Goal: Task Accomplishment & Management: Manage account settings

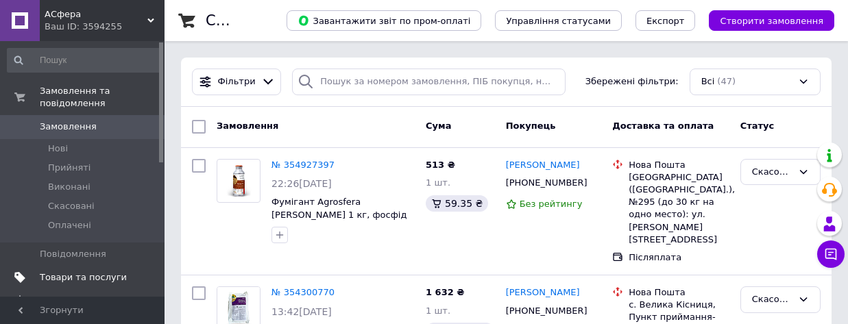
click at [68, 271] on span "Товари та послуги" at bounding box center [83, 277] width 87 height 12
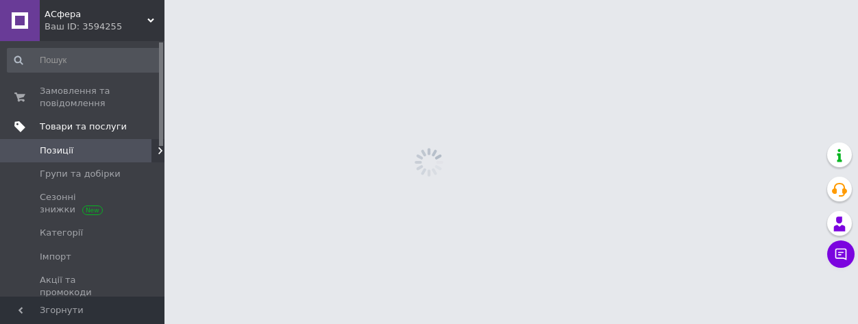
click at [68, 271] on link "Акції та промокоди" at bounding box center [84, 287] width 169 height 36
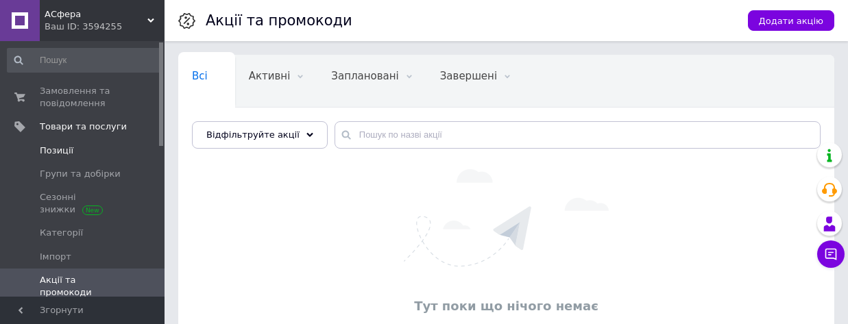
click at [55, 153] on span "Позиції" at bounding box center [57, 151] width 34 height 12
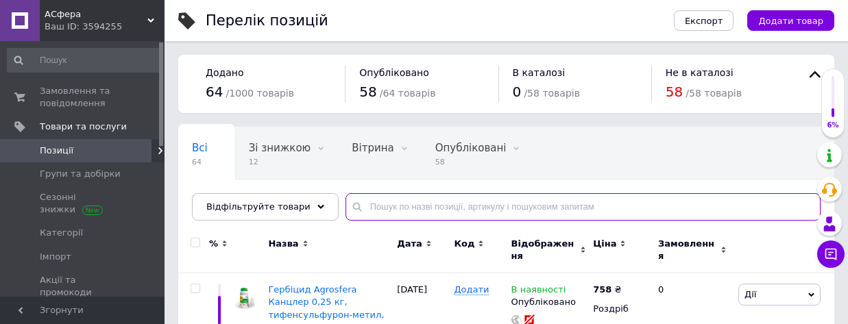
click at [368, 201] on input "text" at bounding box center [582, 206] width 475 height 27
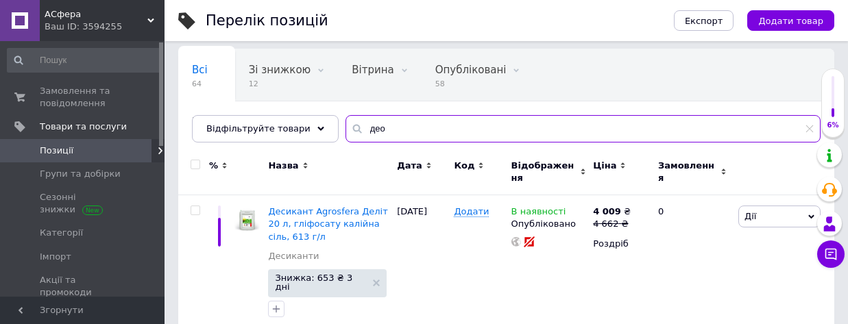
scroll to position [51, 0]
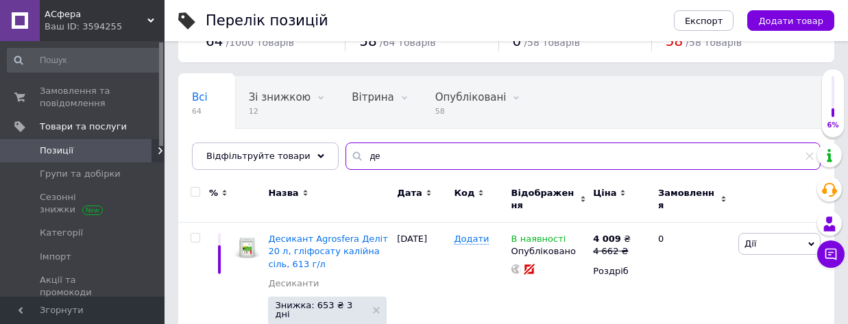
type input "д"
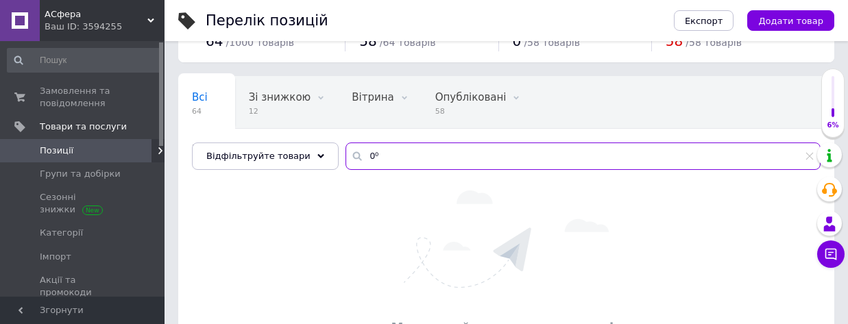
click at [376, 154] on input "0⁰" at bounding box center [582, 156] width 475 height 27
type input "0"
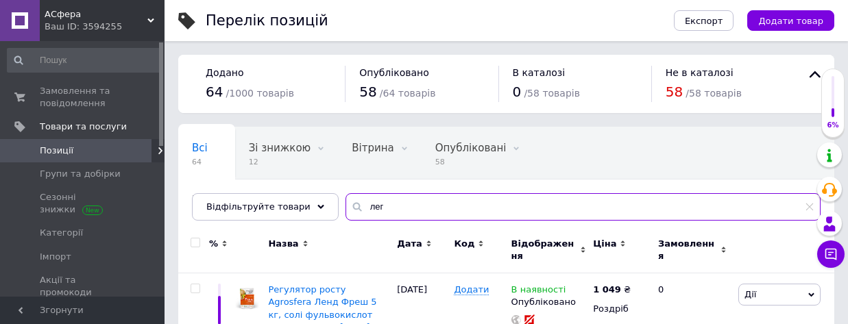
scroll to position [266, 0]
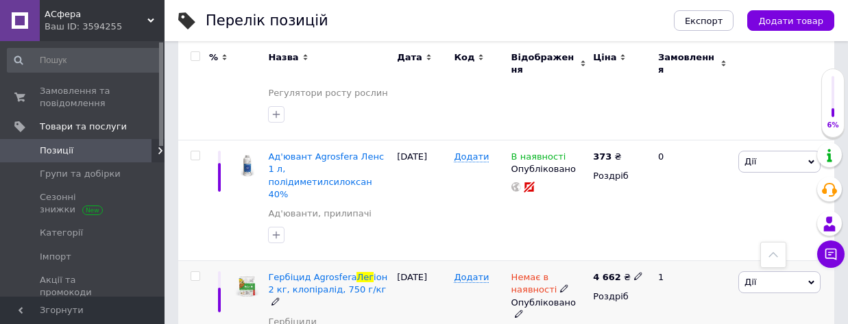
type input "лег"
click at [411, 284] on icon at bounding box center [564, 288] width 8 height 8
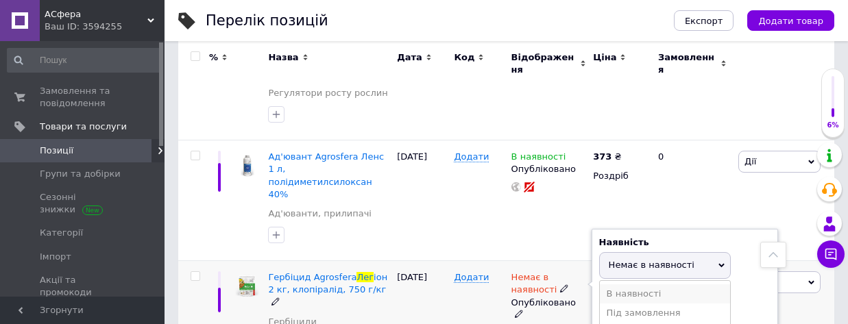
click at [411, 284] on li "В наявності" at bounding box center [665, 293] width 130 height 19
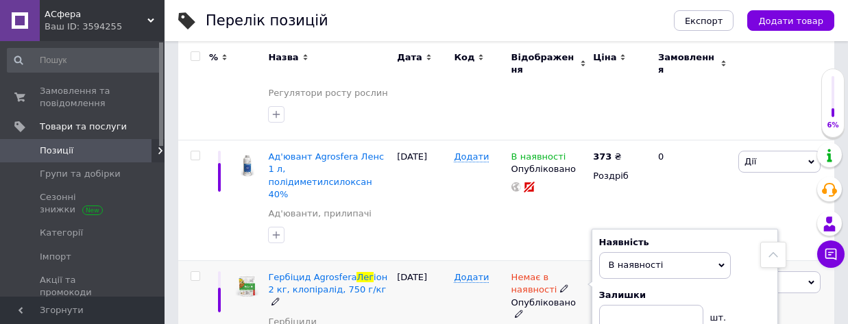
click at [411, 292] on div "Немає в наявності Наявність В наявності Немає в наявності Під замовлення Залишк…" at bounding box center [549, 315] width 82 height 108
